Goal: Communication & Community: Ask a question

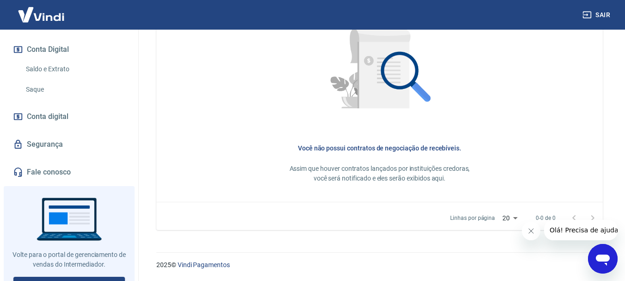
scroll to position [309, 0]
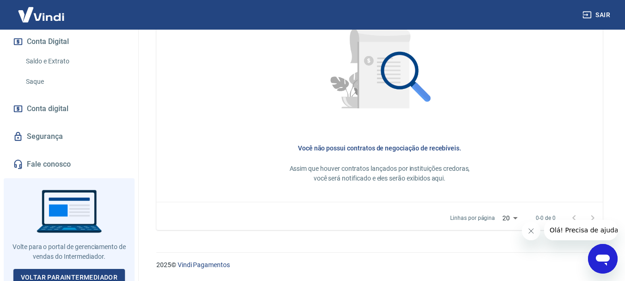
click at [37, 169] on link "Fale conosco" at bounding box center [69, 164] width 116 height 20
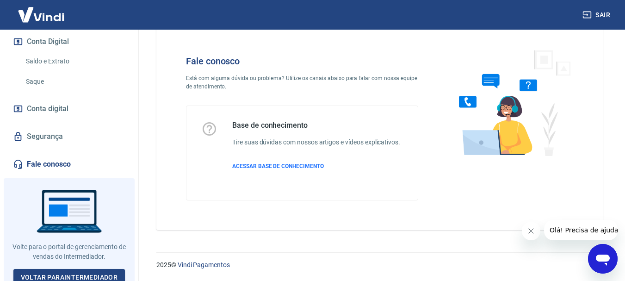
scroll to position [22, 0]
click at [606, 255] on icon "Abrir janela de mensagens" at bounding box center [603, 260] width 14 height 11
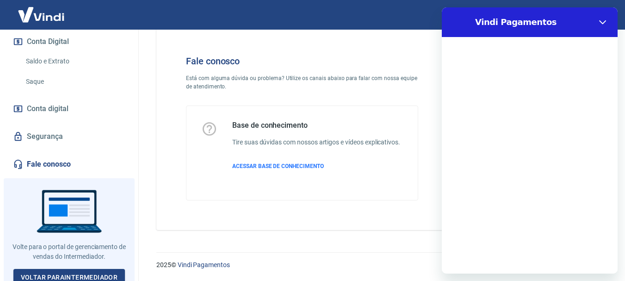
scroll to position [0, 0]
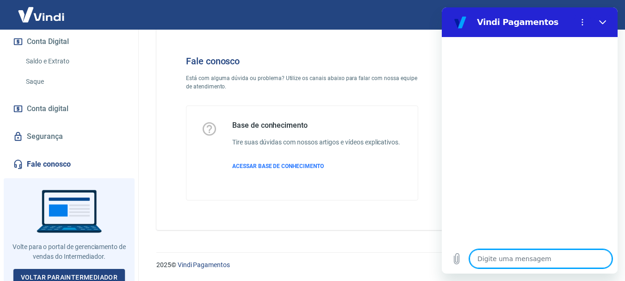
type textarea "m"
type textarea "x"
type textarea "mo"
type textarea "x"
type textarea "mod"
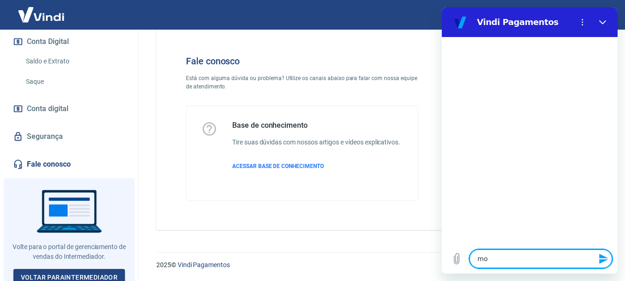
type textarea "x"
type textarea "mode"
type textarea "x"
type textarea "model"
type textarea "x"
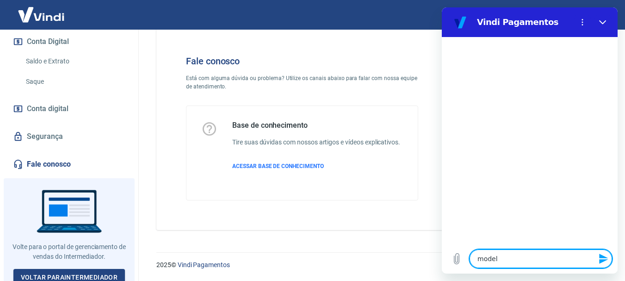
type textarea "modelo"
type textarea "x"
type textarea "modelo"
type textarea "x"
type textarea "modelo d"
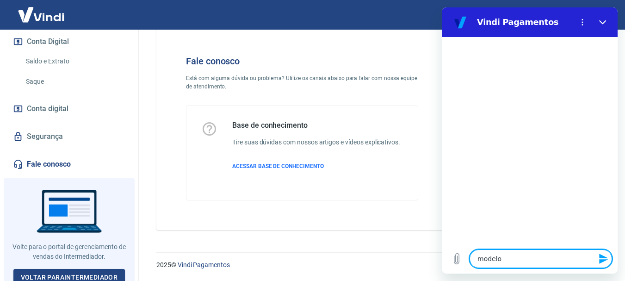
type textarea "x"
type textarea "modelo de"
type textarea "x"
type textarea "modelo de"
type textarea "x"
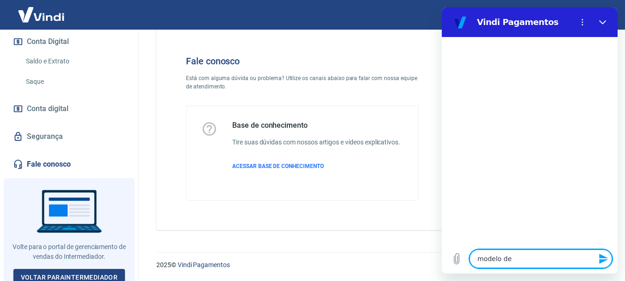
type textarea "modelo de n"
type textarea "x"
type textarea "modelo de ne"
type textarea "x"
type textarea "modelo de neg"
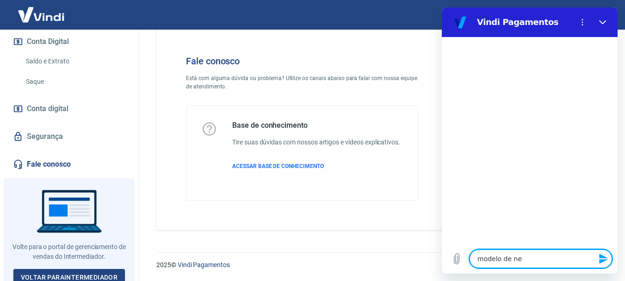
type textarea "x"
type textarea "modelo de nego"
type textarea "x"
type textarea "modelo de negoi"
type textarea "x"
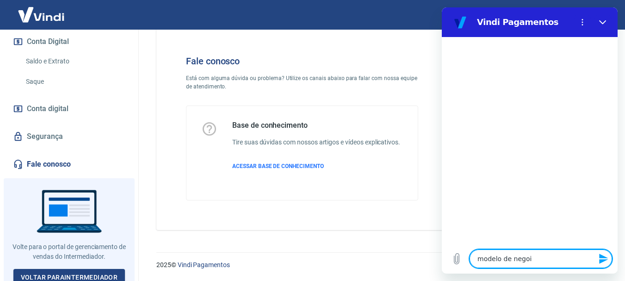
type textarea "modelo de negoic"
type textarea "x"
type textarea "modelo de negoi"
type textarea "x"
type textarea "modelo de nego"
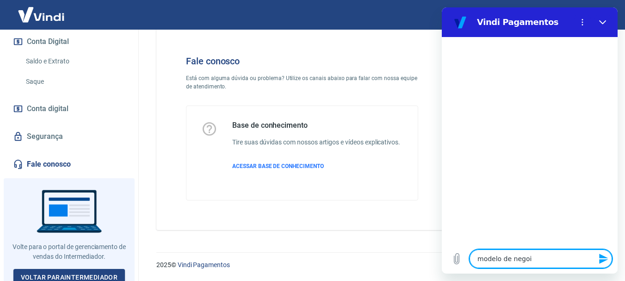
type textarea "x"
type textarea "modelo de negoc"
type textarea "x"
type textarea "modelo de negoci"
type textarea "x"
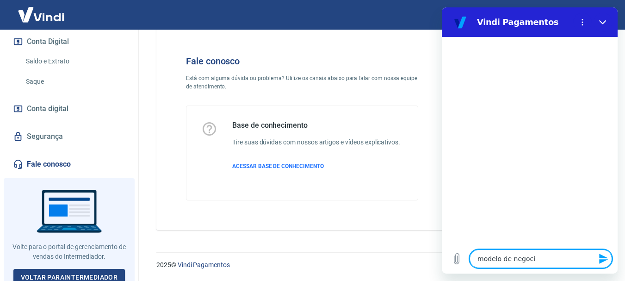
type textarea "modelo de negocio"
type textarea "x"
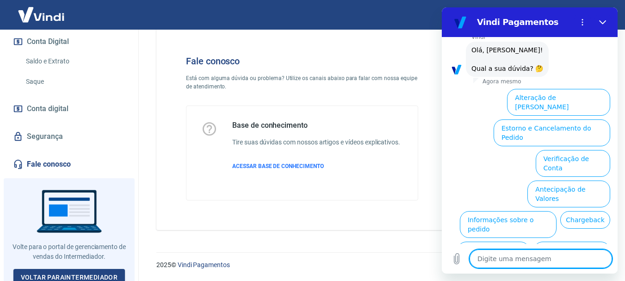
scroll to position [80, 0]
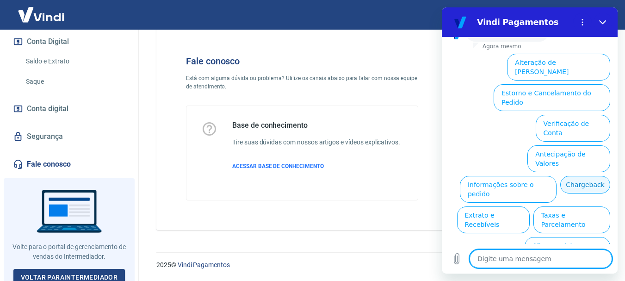
click at [560, 176] on button "Chargeback" at bounding box center [585, 185] width 50 height 18
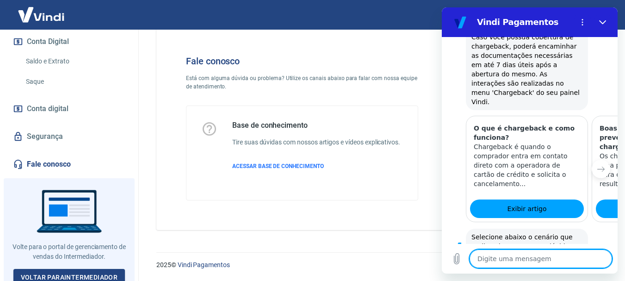
scroll to position [252, 0]
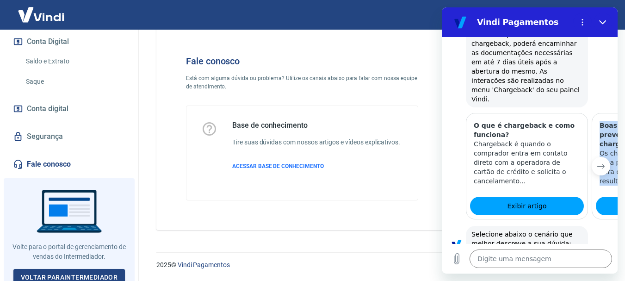
drag, startPoint x: 601, startPoint y: 154, endPoint x: 527, endPoint y: 155, distance: 73.6
click at [527, 155] on div "O que é chargeback e como funciona? Chargeback é quando o comprador entra em co…" at bounding box center [530, 166] width 176 height 106
click at [597, 162] on icon "Próximo item" at bounding box center [600, 165] width 7 height 7
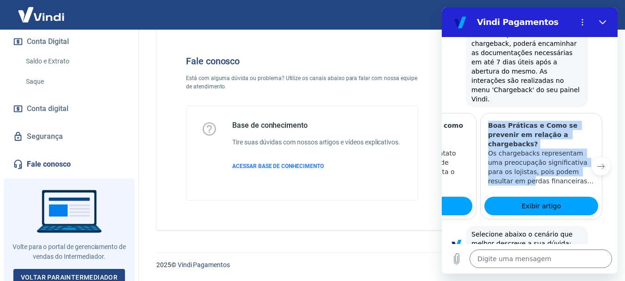
scroll to position [0, 114]
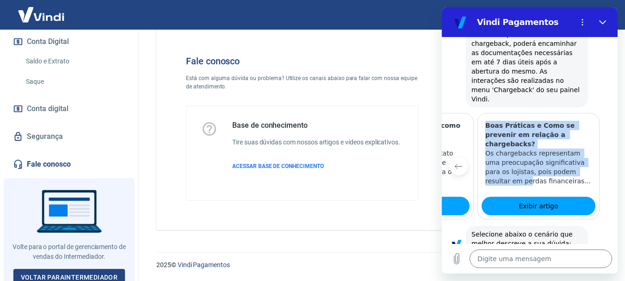
click at [459, 164] on icon "Item anterior" at bounding box center [458, 166] width 7 height 5
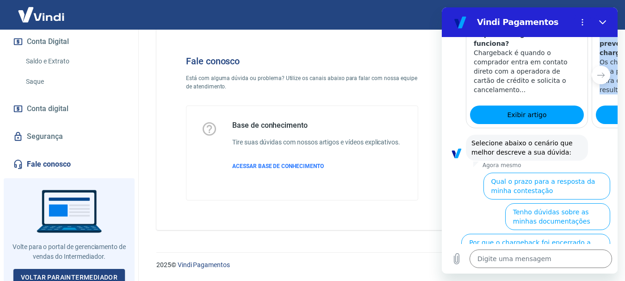
scroll to position [355, 0]
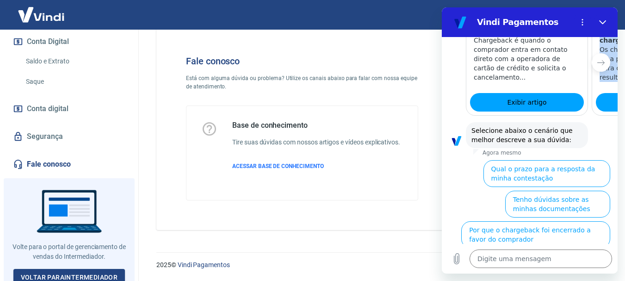
click at [540, 252] on button "Quero contratar a cobertura de Chargeback" at bounding box center [540, 265] width 141 height 27
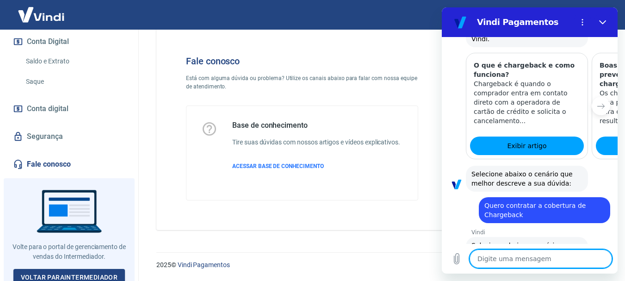
scroll to position [366, 0]
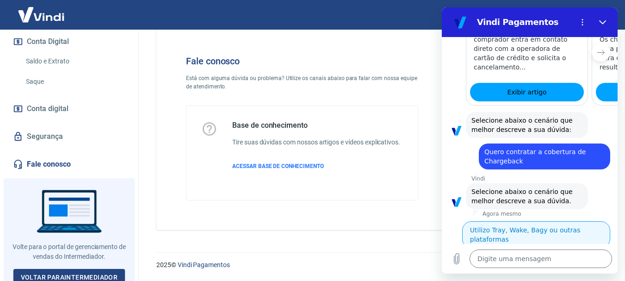
click at [489, 221] on button "Utilizo Tray, Wake, Bagy ou outras plataformas" at bounding box center [536, 234] width 148 height 27
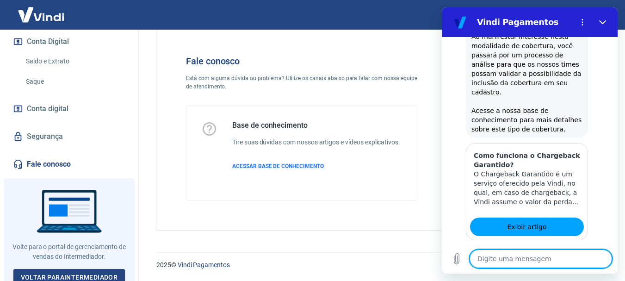
scroll to position [671, 0]
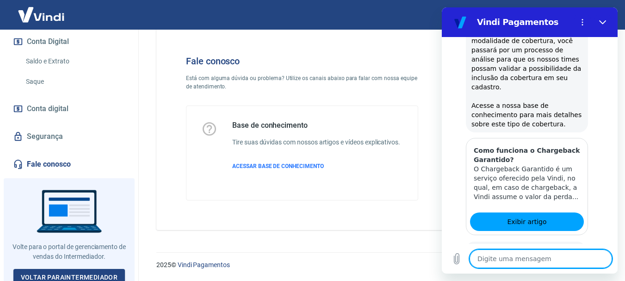
click at [556, 270] on button "Sim" at bounding box center [565, 279] width 27 height 18
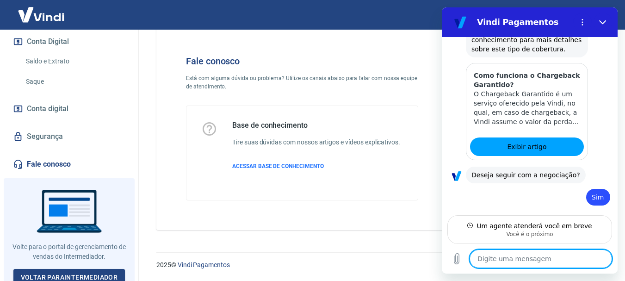
scroll to position [737, 0]
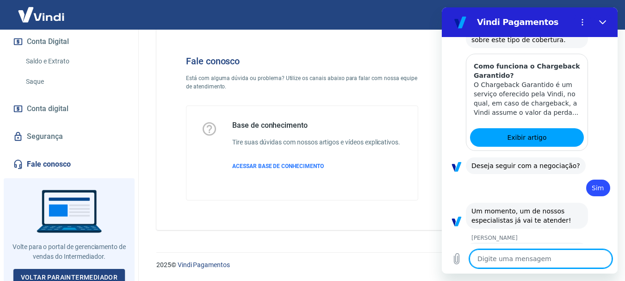
type textarea "x"
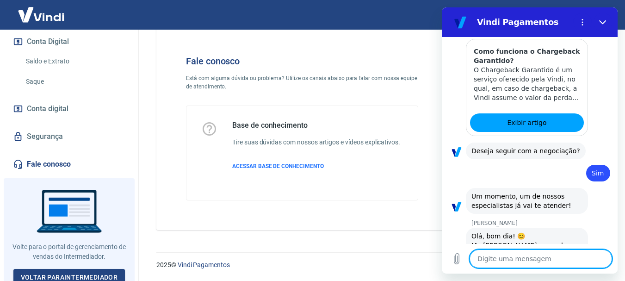
scroll to position [772, 0]
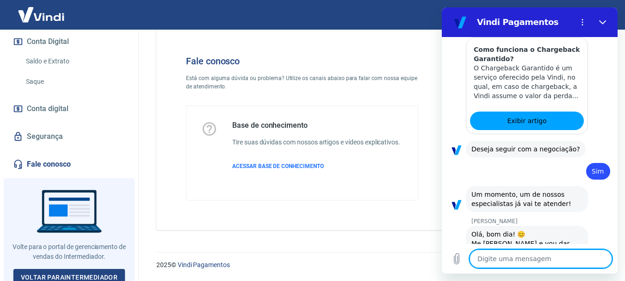
type textarea "m"
type textarea "x"
type textarea "ma"
type textarea "x"
type textarea "mat"
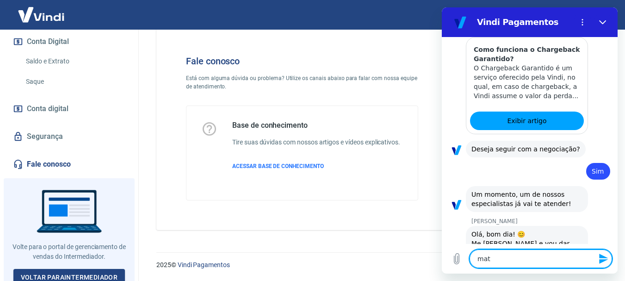
type textarea "x"
type textarea "math"
type textarea "x"
type textarea "mathe"
type textarea "x"
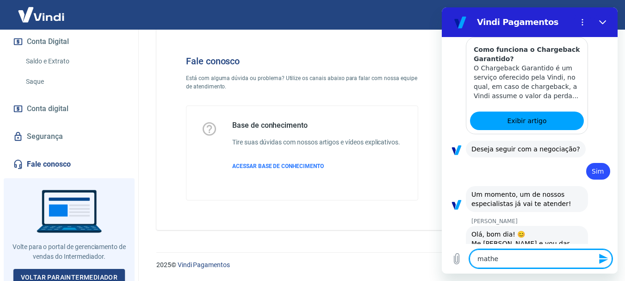
type textarea "matheu"
type textarea "x"
type textarea "matheus"
type textarea "x"
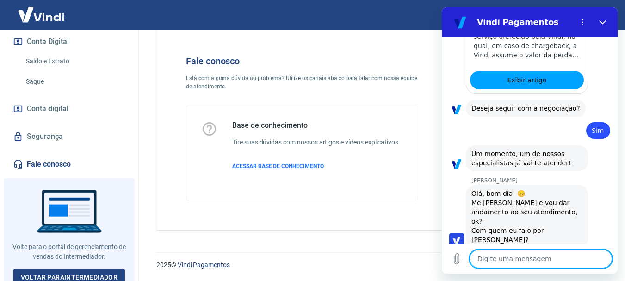
scroll to position [812, 0]
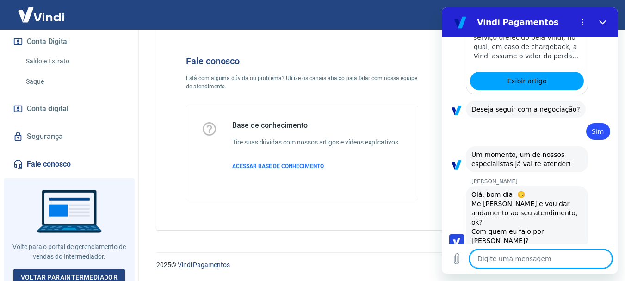
type textarea "x"
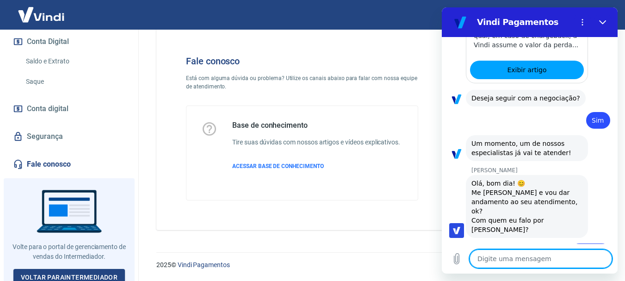
scroll to position [825, 0]
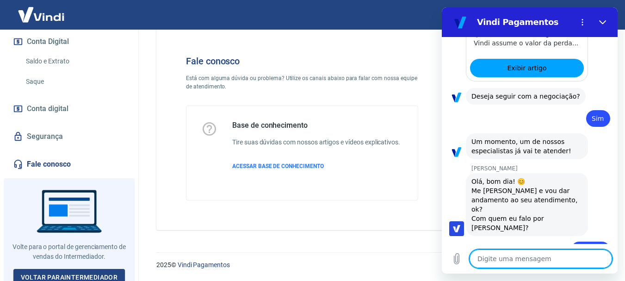
type textarea "q"
type textarea "x"
type textarea "qu"
type textarea "x"
type textarea "que"
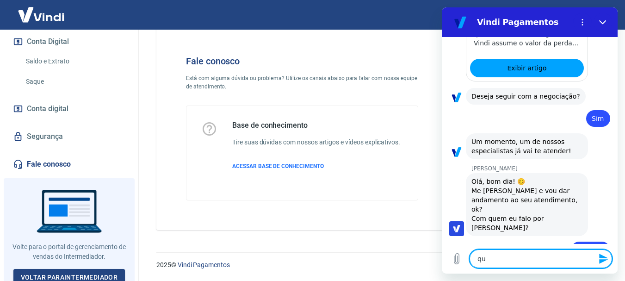
type textarea "x"
type textarea "quer"
type textarea "x"
type textarea "queri"
type textarea "x"
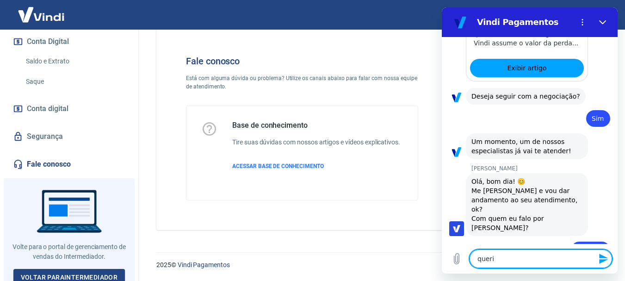
type textarea "quer"
type textarea "x"
type textarea "que"
type textarea "x"
type textarea "qu"
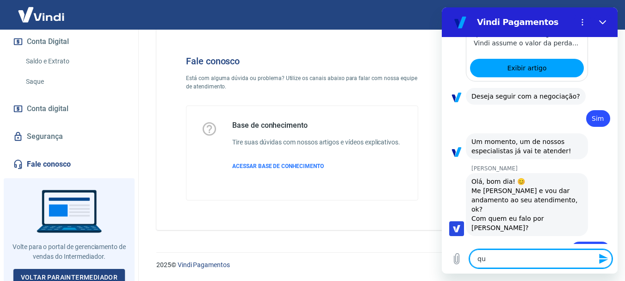
type textarea "x"
type textarea "q"
type textarea "x"
type textarea "e"
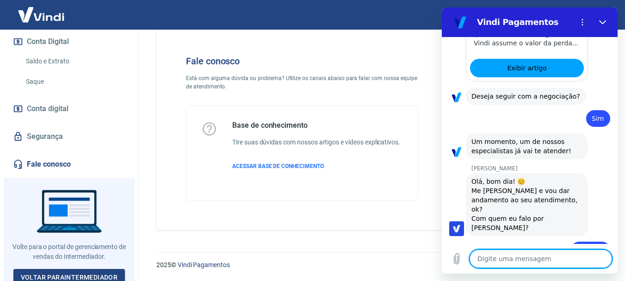
type textarea "x"
type textarea "eu"
type textarea "x"
type textarea "eu"
type textarea "x"
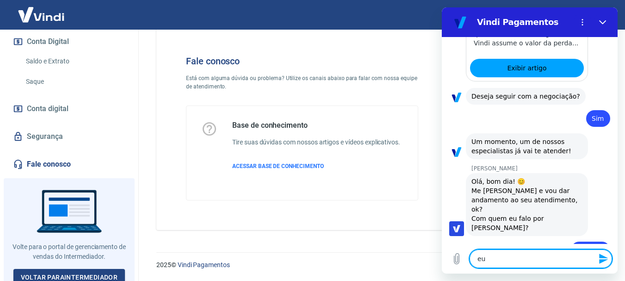
type textarea "eu u"
type textarea "x"
type textarea "eu us"
type textarea "x"
type textarea "eu uso"
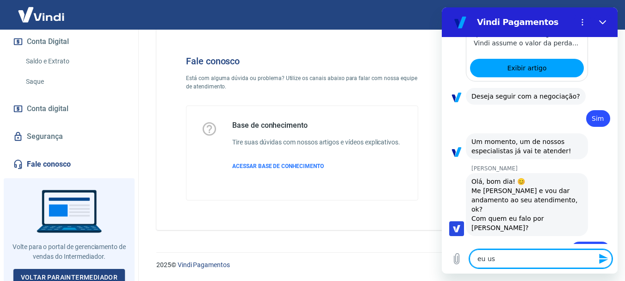
type textarea "x"
type textarea "eu uso"
type textarea "x"
type textarea "eu uso o"
type textarea "x"
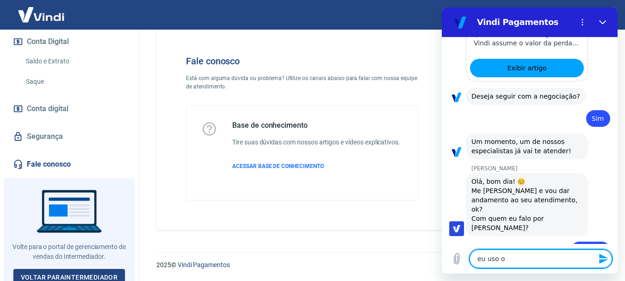
type textarea "eu uso o"
type textarea "x"
type textarea "eu uso o p"
type textarea "x"
type textarea "eu uso o pl"
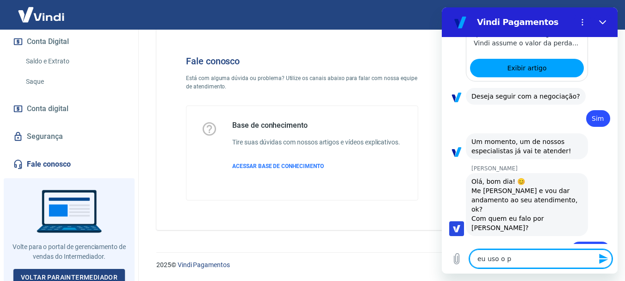
type textarea "x"
type textarea "eu uso o pla"
type textarea "x"
type textarea "eu uso o plan"
type textarea "x"
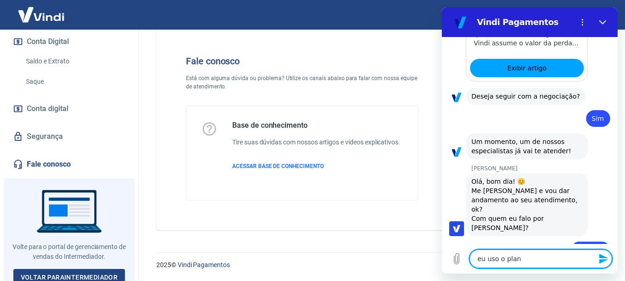
type textarea "eu uso o plano"
type textarea "x"
type textarea "eu uso o plano"
type textarea "x"
type textarea "eu uso o plano 2"
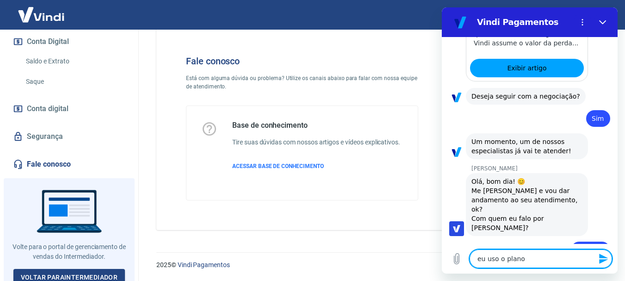
type textarea "x"
type textarea "eu uso o plano 2"
type textarea "x"
type textarea "eu uso o plano 2 d"
type textarea "x"
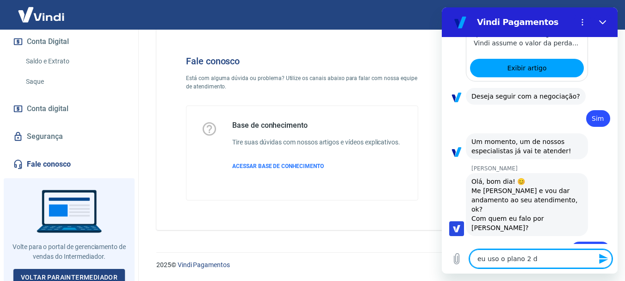
type textarea "eu uso o plano 2 da"
type textarea "x"
type textarea "eu uso o plano 2 da"
type textarea "x"
type textarea "eu uso o plano 2 da t"
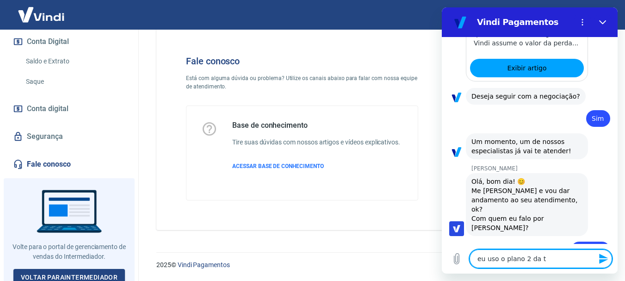
type textarea "x"
type textarea "eu uso o plano 2 da tr"
type textarea "x"
type textarea "eu uso o plano 2 da tra"
type textarea "x"
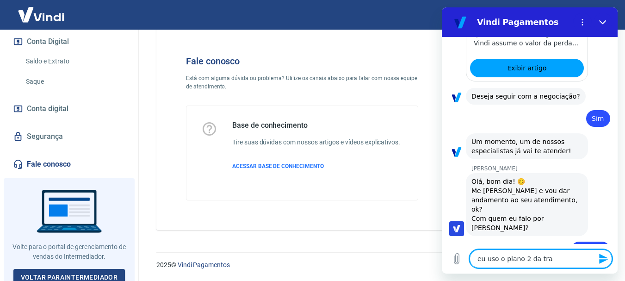
type textarea "eu uso o plano 2 da tray"
type textarea "x"
type textarea "eu uso o plano 2 da tray"
type textarea "x"
type textarea "eu uso o plano 2 da tray ,"
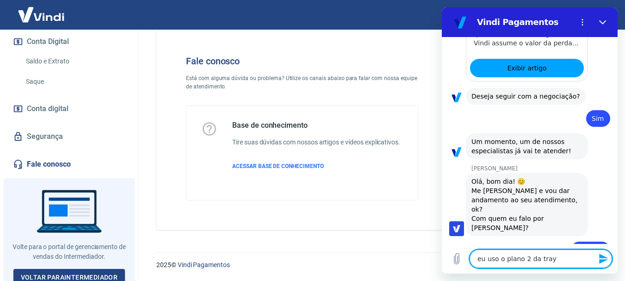
type textarea "x"
type textarea "eu uso o plano 2 da tray ,"
type textarea "x"
type textarea "eu uso o plano 2 da tray , q"
type textarea "x"
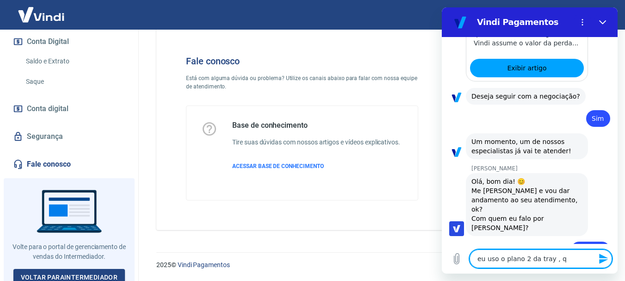
type textarea "eu uso o plano 2 da tray , qu"
type textarea "x"
type textarea "eu uso o plano 2 da tray , que"
type textarea "x"
type textarea "eu uso o plano 2 da tray , que"
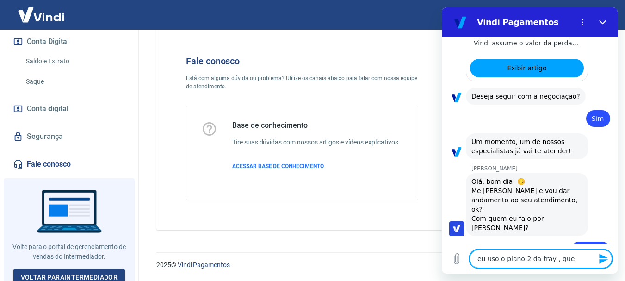
type textarea "x"
type textarea "eu uso o plano 2 da tray , que d"
type textarea "x"
type textarea "eu uso o plano 2 da tray , que"
type textarea "x"
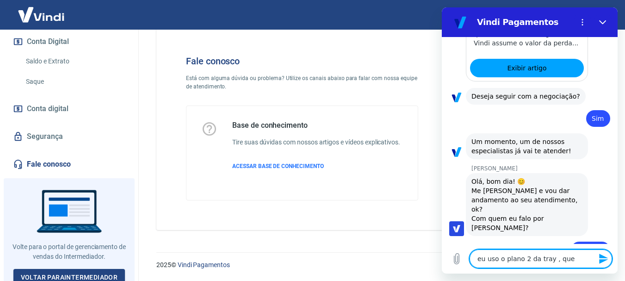
type textarea "eu uso o plano 2 da tray , que m"
type textarea "x"
type textarea "eu uso o plano 2 da tray , que me"
type textarea "x"
type textarea "eu uso o plano 2 da tray , que me"
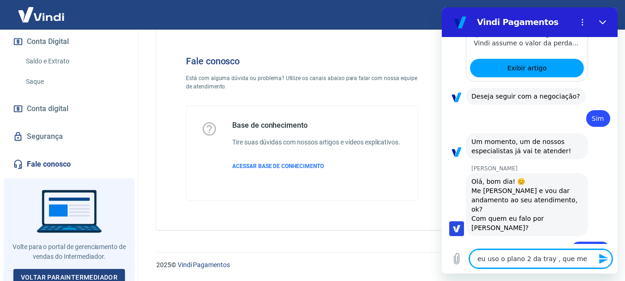
type textarea "x"
type textarea "eu uso o plano 2 da tray , que me d"
type textarea "x"
type textarea "eu uso o plano 2 da tray , que me dá"
type textarea "x"
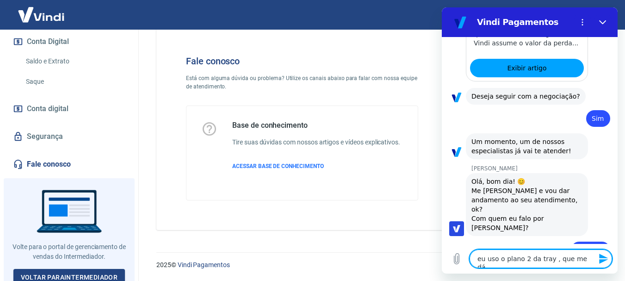
type textarea "eu uso o plano 2 da tray , que me dá"
type textarea "x"
type textarea "eu uso o plano 2 da tray , que me dá d"
type textarea "x"
type textarea "eu uso o plano 2 da tray , que me dá di"
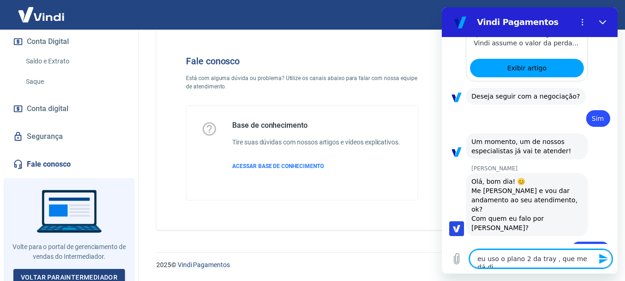
type textarea "x"
type textarea "eu uso o plano 2 da tray , que me dá dir"
type textarea "x"
type textarea "eu uso o plano 2 da tray , que me dá dire"
type textarea "x"
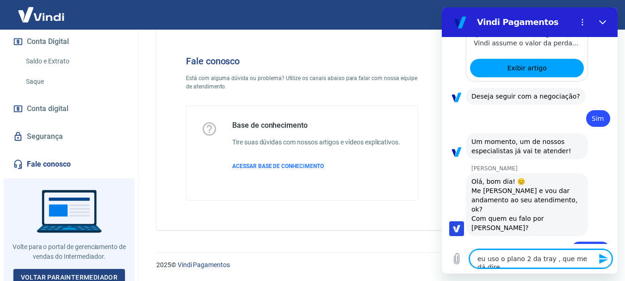
type textarea "eu uso o plano 2 da tray , que me dá direi"
type textarea "x"
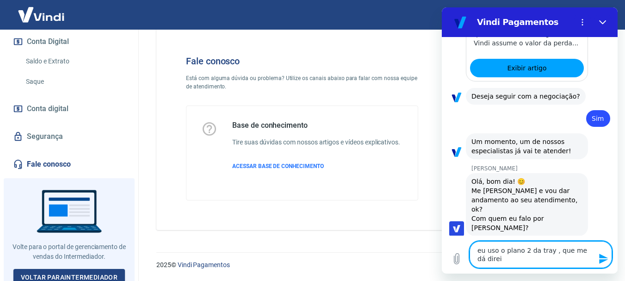
type textarea "eu uso o plano 2 da tray , que me dá direit"
type textarea "x"
type textarea "eu uso o plano 2 da tray , que me dá direito"
type textarea "x"
type textarea "eu uso o plano 2 da tray , que me dá direito"
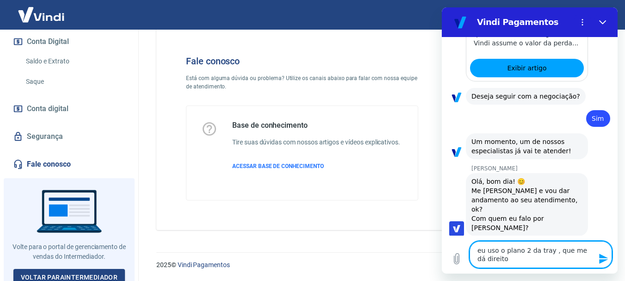
type textarea "x"
type textarea "eu uso o plano 2 da tray , que me dá direito d"
type textarea "x"
type textarea "eu uso o plano 2 da tray , que me dá direito de"
type textarea "x"
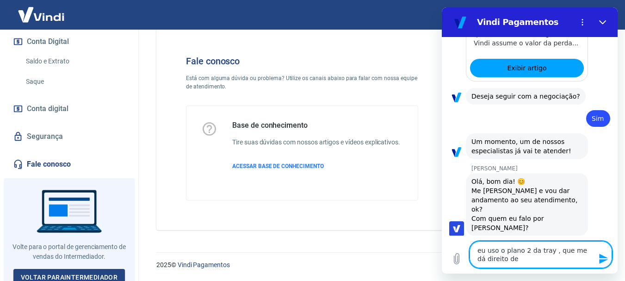
type textarea "eu uso o plano 2 da tray , que me dá direito de"
type textarea "x"
type textarea "eu uso o plano 2 da tray , que me dá direito de c"
type textarea "x"
type textarea "eu uso o plano 2 da tray , que me dá direito de co"
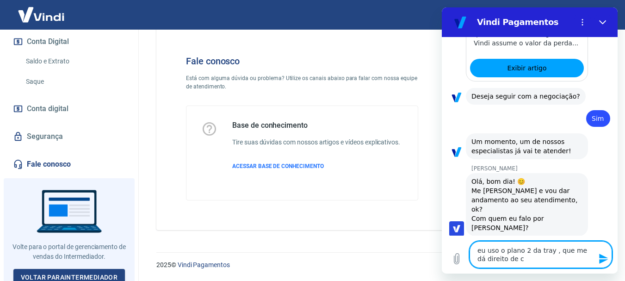
type textarea "x"
type textarea "eu uso o plano 2 da tray , que me dá direito de con"
type textarea "x"
type textarea "eu uso o plano 2 da tray , que me dá direito de cons"
type textarea "x"
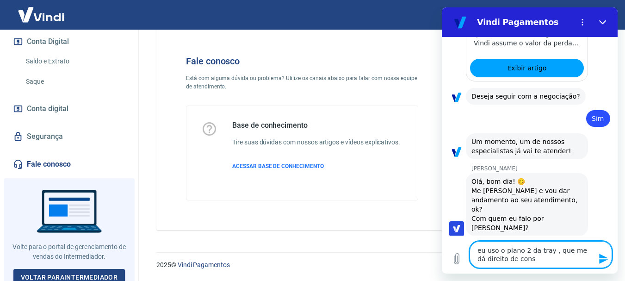
type textarea "eu uso o plano 2 da tray , que me dá direito de const"
type textarea "x"
type textarea "eu uso o plano 2 da tray , que me dá direito de conste"
type textarea "x"
type textarea "eu uso o plano 2 da tray , que me dá direito de constes"
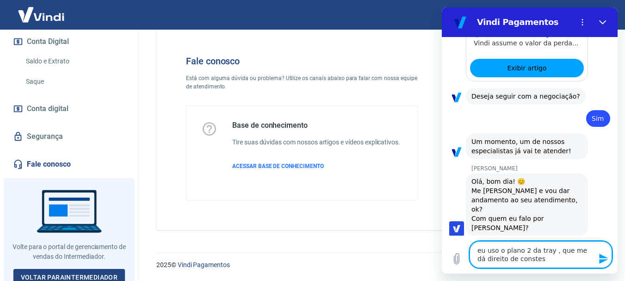
type textarea "x"
type textarea "eu uso o plano 2 da tray , que me dá direito de constest"
type textarea "x"
type textarea "eu uso o plano 2 da tray , que me dá direito de constesta"
type textarea "x"
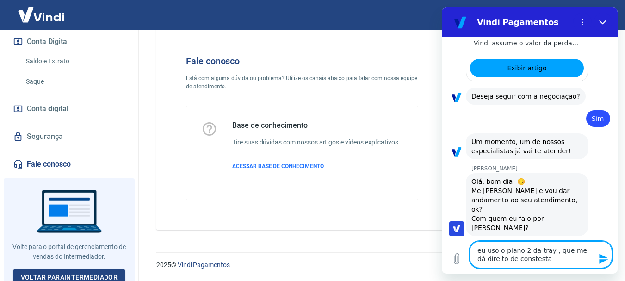
type textarea "eu uso o plano 2 da tray , que me dá direito de constestaç"
type textarea "x"
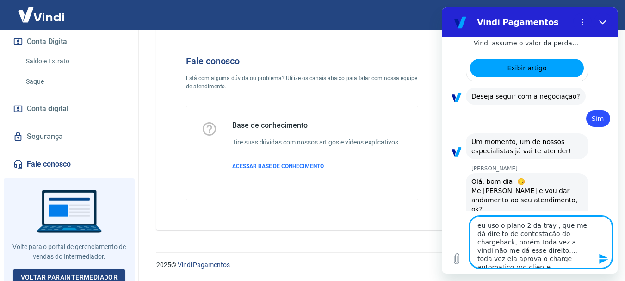
drag, startPoint x: 564, startPoint y: 234, endPoint x: 551, endPoint y: 256, distance: 26.3
click at [551, 256] on textarea "eu uso o plano 2 da tray , que me dá direito de contestação do chargeback, poré…" at bounding box center [541, 242] width 143 height 52
click at [546, 256] on textarea "eu uso o plano 2 da tray , que me dá direito de contestação do chargeback, poré…" at bounding box center [541, 242] width 143 height 52
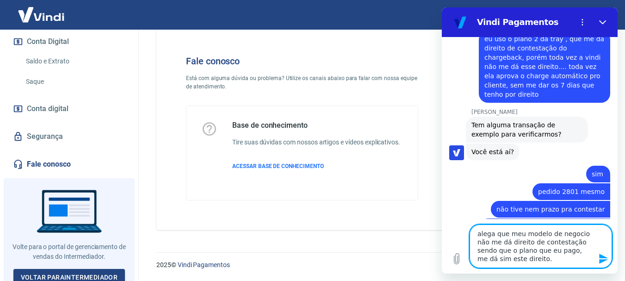
scroll to position [1099, 0]
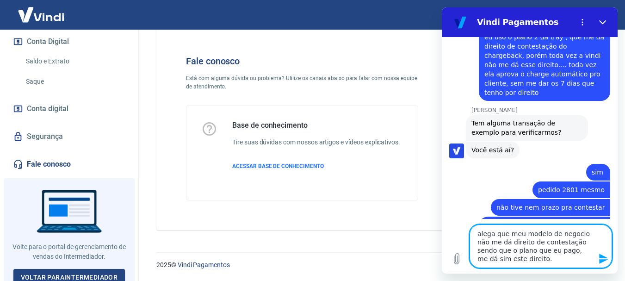
click at [606, 256] on icon "Enviar mensagem" at bounding box center [603, 258] width 11 height 11
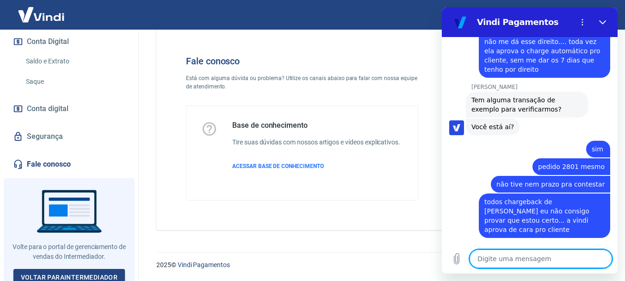
scroll to position [1124, 0]
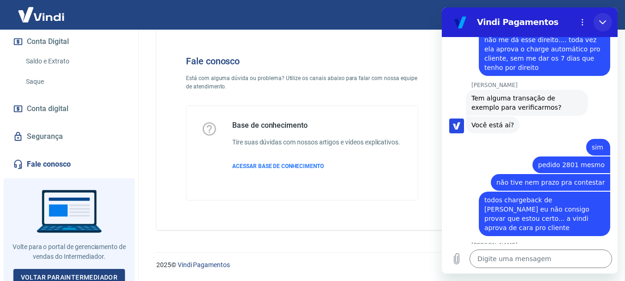
click at [601, 19] on icon "Fechar" at bounding box center [602, 22] width 7 height 7
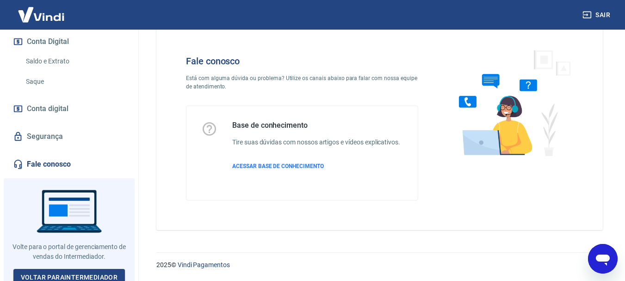
click at [604, 254] on icon "Abrir janela de mensagens" at bounding box center [603, 258] width 17 height 17
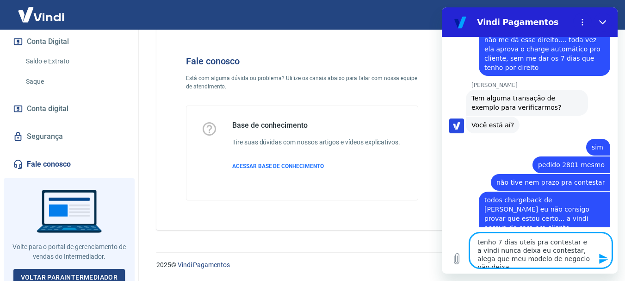
click at [582, 260] on textarea "tenho 7 dias uteis pra contestar e a vindi nunca deixa eu contestar, alega que …" at bounding box center [541, 250] width 143 height 35
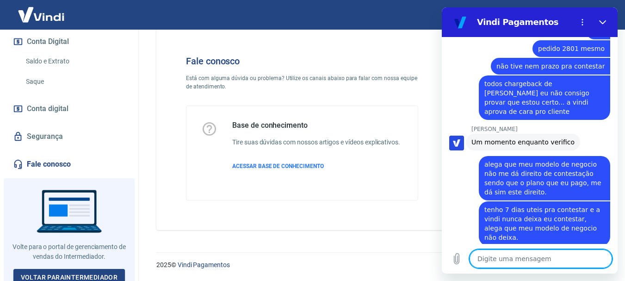
scroll to position [1247, 0]
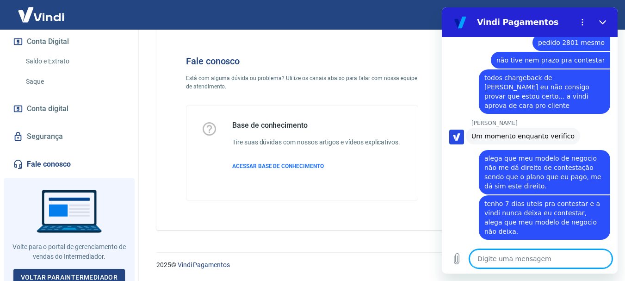
click at [512, 260] on textarea at bounding box center [541, 258] width 143 height 19
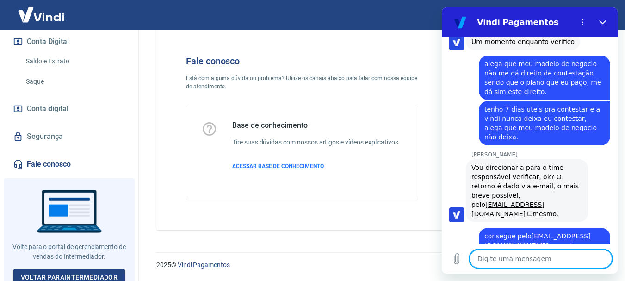
scroll to position [1354, 0]
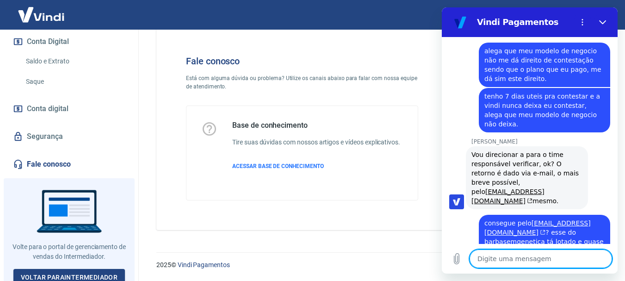
click at [527, 265] on textarea at bounding box center [541, 258] width 143 height 19
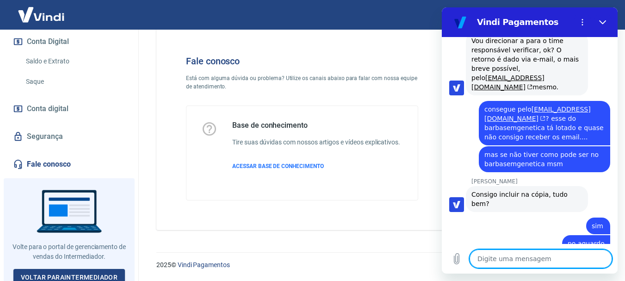
scroll to position [1470, 0]
